Goal: Find specific page/section: Find specific page/section

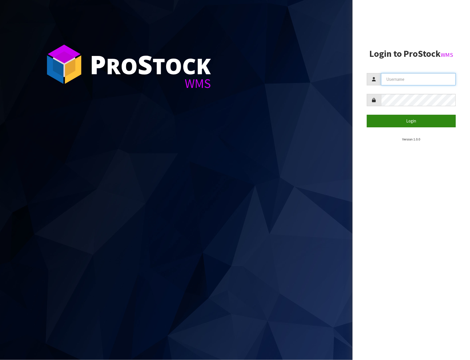
type input "STOREMASTA"
click at [405, 120] on button "Login" at bounding box center [411, 121] width 89 height 12
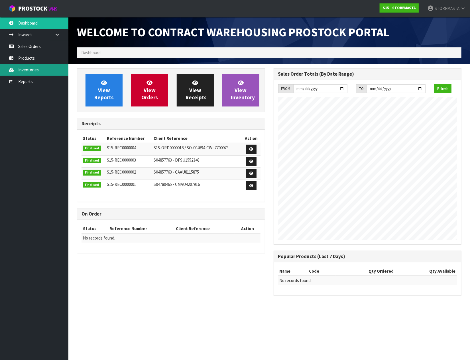
scroll to position [234, 197]
click at [33, 60] on link "Products" at bounding box center [34, 58] width 68 height 12
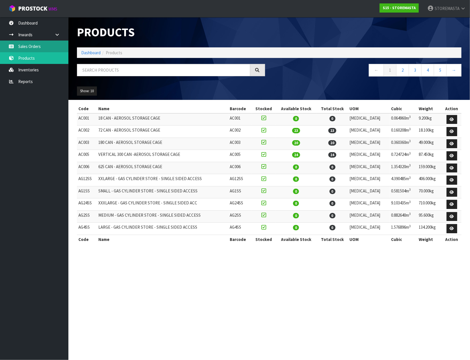
click at [33, 44] on link "Sales Orders" at bounding box center [34, 46] width 68 height 12
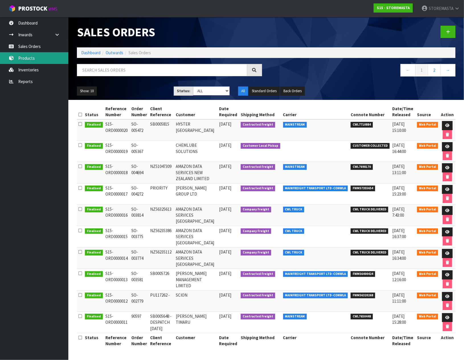
click at [41, 57] on link "Products" at bounding box center [34, 58] width 68 height 12
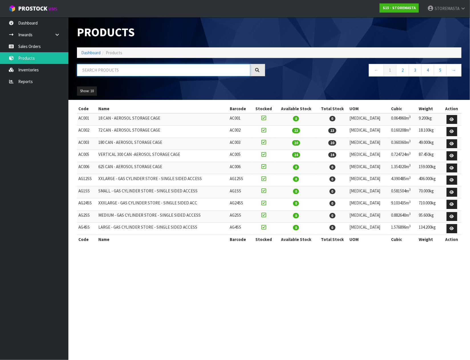
click at [119, 73] on input "text" at bounding box center [163, 70] width 173 height 12
type input "SC160"
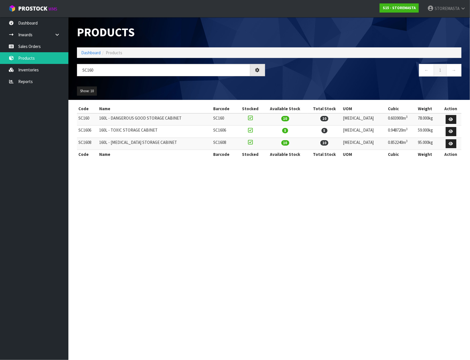
drag, startPoint x: 305, startPoint y: 323, endPoint x: 433, endPoint y: 240, distance: 152.8
click at [305, 323] on section "Products Import Products Drop file here to import csv template Dashboard Produc…" at bounding box center [235, 180] width 470 height 360
